Goal: Task Accomplishment & Management: Manage account settings

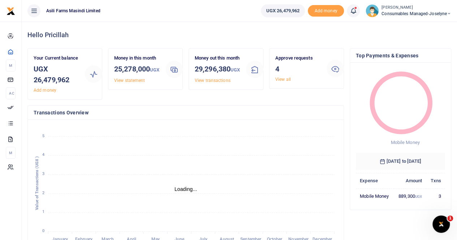
scroll to position [6, 6]
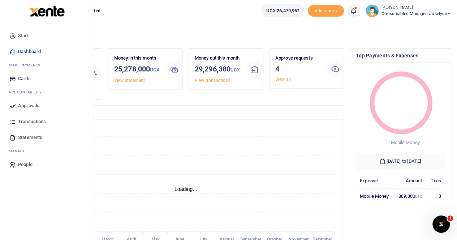
click at [25, 106] on span "Approvals" at bounding box center [28, 105] width 21 height 7
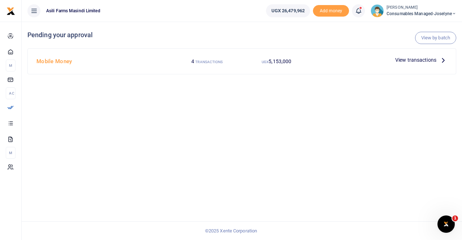
click at [430, 63] on span "View transactions" at bounding box center [415, 60] width 41 height 8
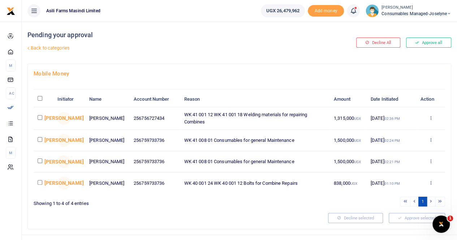
click at [431, 142] on icon at bounding box center [430, 139] width 5 height 5
click at [393, 190] on link "Details" at bounding box center [403, 191] width 57 height 10
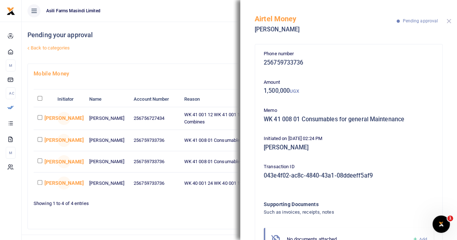
click at [446, 21] on button "Close" at bounding box center [448, 21] width 5 height 5
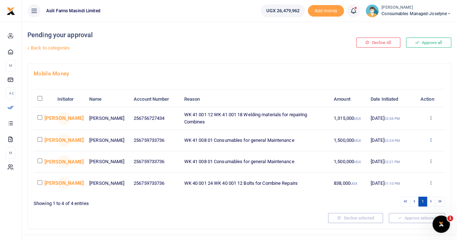
click at [428, 142] on icon at bounding box center [430, 139] width 5 height 5
click at [393, 177] on link "Decline" at bounding box center [403, 175] width 57 height 10
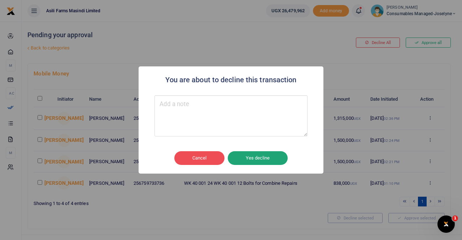
click at [256, 156] on button "Yes decline" at bounding box center [258, 158] width 60 height 14
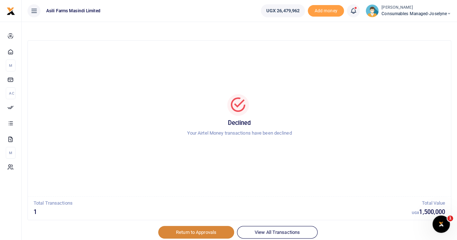
click at [192, 228] on link "Return to Approvals" at bounding box center [196, 232] width 76 height 12
click at [185, 231] on div at bounding box center [228, 235] width 126 height 9
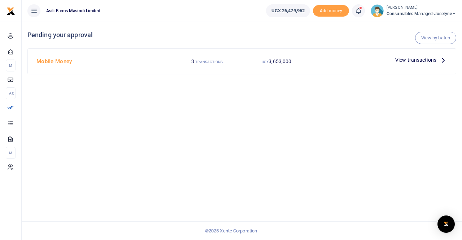
click at [416, 60] on span "View transactions" at bounding box center [415, 60] width 41 height 8
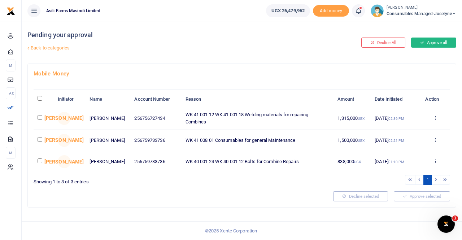
click at [432, 38] on button "Approve all" at bounding box center [433, 43] width 45 height 10
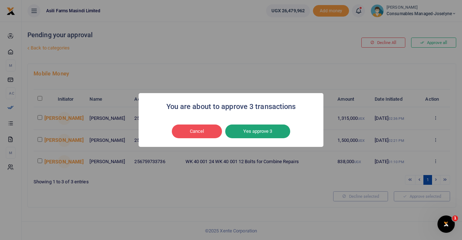
click at [271, 132] on button "Yes approve 3" at bounding box center [257, 132] width 65 height 14
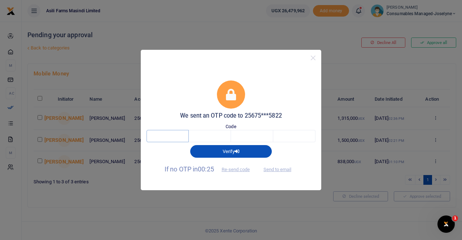
click at [183, 134] on input "text" at bounding box center [168, 136] width 42 height 12
type input "3"
type input "2"
type input "5"
type input "9"
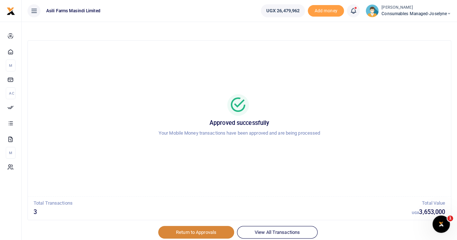
click at [178, 231] on link "Return to Approvals" at bounding box center [196, 232] width 76 height 12
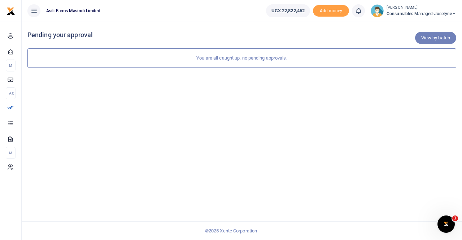
click at [434, 32] on link "View by batch" at bounding box center [435, 38] width 41 height 12
click at [433, 38] on link "View by category" at bounding box center [433, 38] width 48 height 12
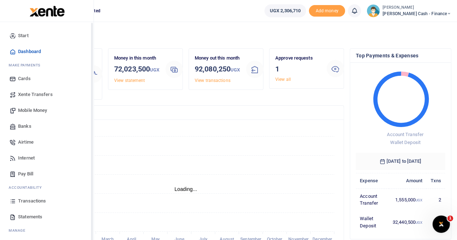
scroll to position [6, 6]
click at [29, 109] on span "Mobile Money" at bounding box center [32, 110] width 29 height 7
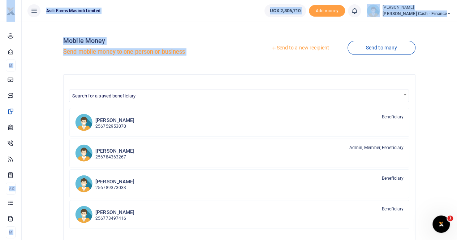
click at [298, 48] on link "Send to a new recipient" at bounding box center [300, 48] width 94 height 13
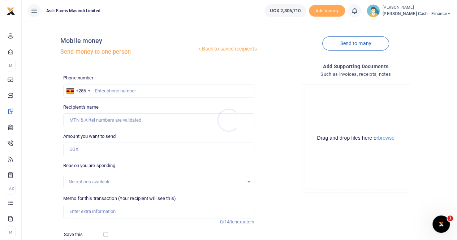
click at [117, 89] on div at bounding box center [228, 120] width 457 height 240
click at [108, 89] on input "text" at bounding box center [158, 91] width 191 height 14
paste input "752 426662"
click at [106, 91] on input "752 426662" at bounding box center [158, 91] width 191 height 14
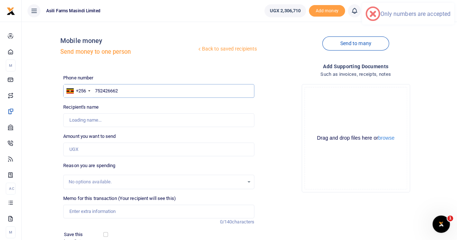
type input "752426662"
type input "Sisye Mubakali"
click at [88, 148] on input "Amount you want to send" at bounding box center [158, 150] width 191 height 14
type input "35,000"
click at [90, 207] on input "Memo for this transaction (Your recipient will see this)" at bounding box center [158, 212] width 191 height 14
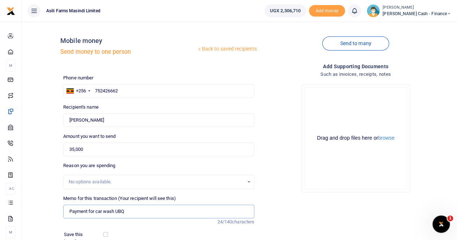
click at [138, 211] on input "Payment for car wash UBQ" at bounding box center [158, 212] width 191 height 14
type input "Payment for car wash UBQ 306 J"
click at [384, 140] on button "browse" at bounding box center [386, 137] width 16 height 5
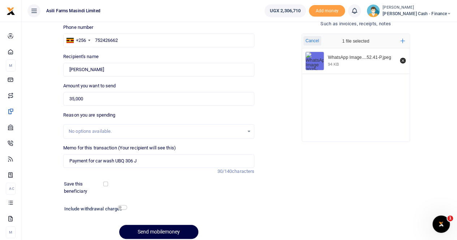
scroll to position [79, 0]
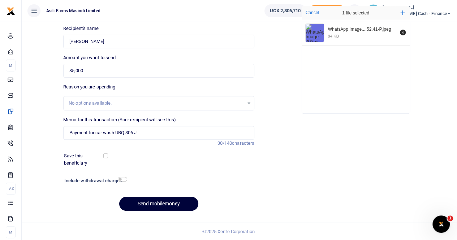
click at [143, 202] on button "Send mobilemoney" at bounding box center [158, 204] width 79 height 14
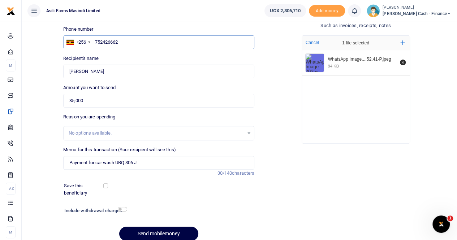
scroll to position [6, 0]
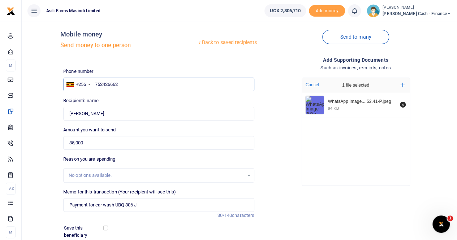
click at [127, 83] on input "752426662" at bounding box center [158, 85] width 191 height 14
drag, startPoint x: 95, startPoint y: 84, endPoint x: 104, endPoint y: 83, distance: 9.8
click at [97, 84] on input "752426662" at bounding box center [158, 85] width 191 height 14
drag, startPoint x: 130, startPoint y: 86, endPoint x: 135, endPoint y: 86, distance: 5.4
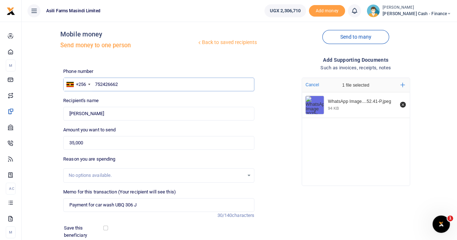
click at [130, 85] on input "752426662" at bounding box center [158, 85] width 191 height 14
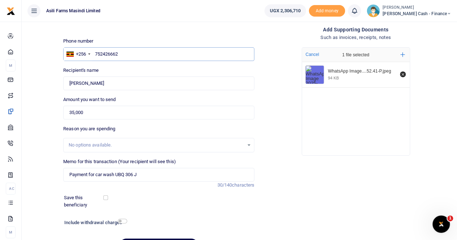
scroll to position [79, 0]
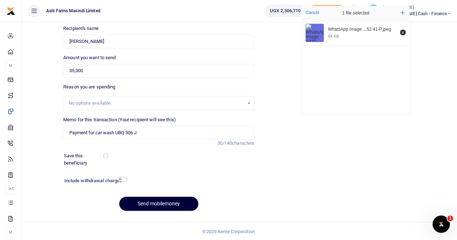
type input "752426662"
click at [149, 201] on button "Send mobilemoney" at bounding box center [158, 204] width 79 height 14
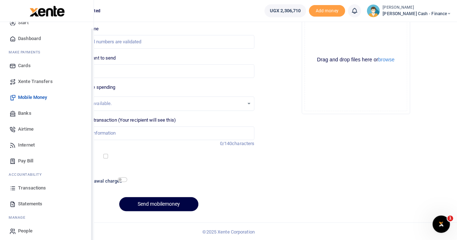
scroll to position [17, 0]
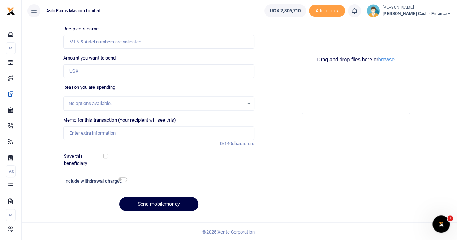
click at [424, 12] on span "Petty Cash - Finance" at bounding box center [416, 13] width 69 height 6
click at [415, 26] on link "Switch accounts" at bounding box center [399, 26] width 57 height 10
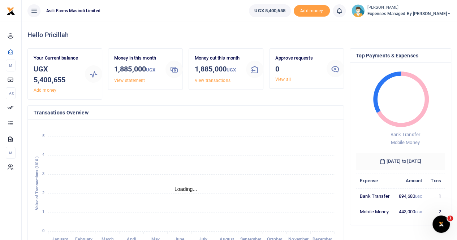
scroll to position [6, 6]
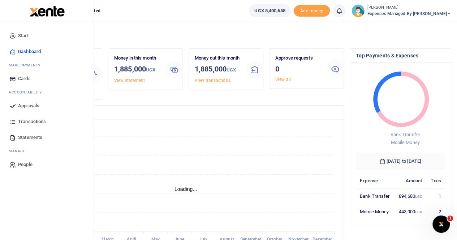
click at [27, 104] on span "Approvals" at bounding box center [28, 105] width 21 height 7
click at [32, 104] on span "Approvals" at bounding box center [28, 105] width 21 height 7
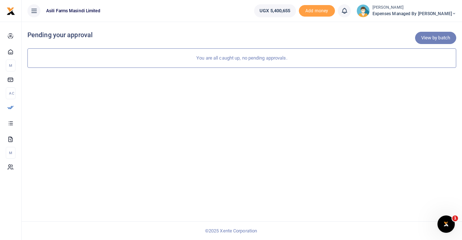
click at [427, 41] on link "View by batch" at bounding box center [435, 38] width 41 height 12
